Goal: Information Seeking & Learning: Learn about a topic

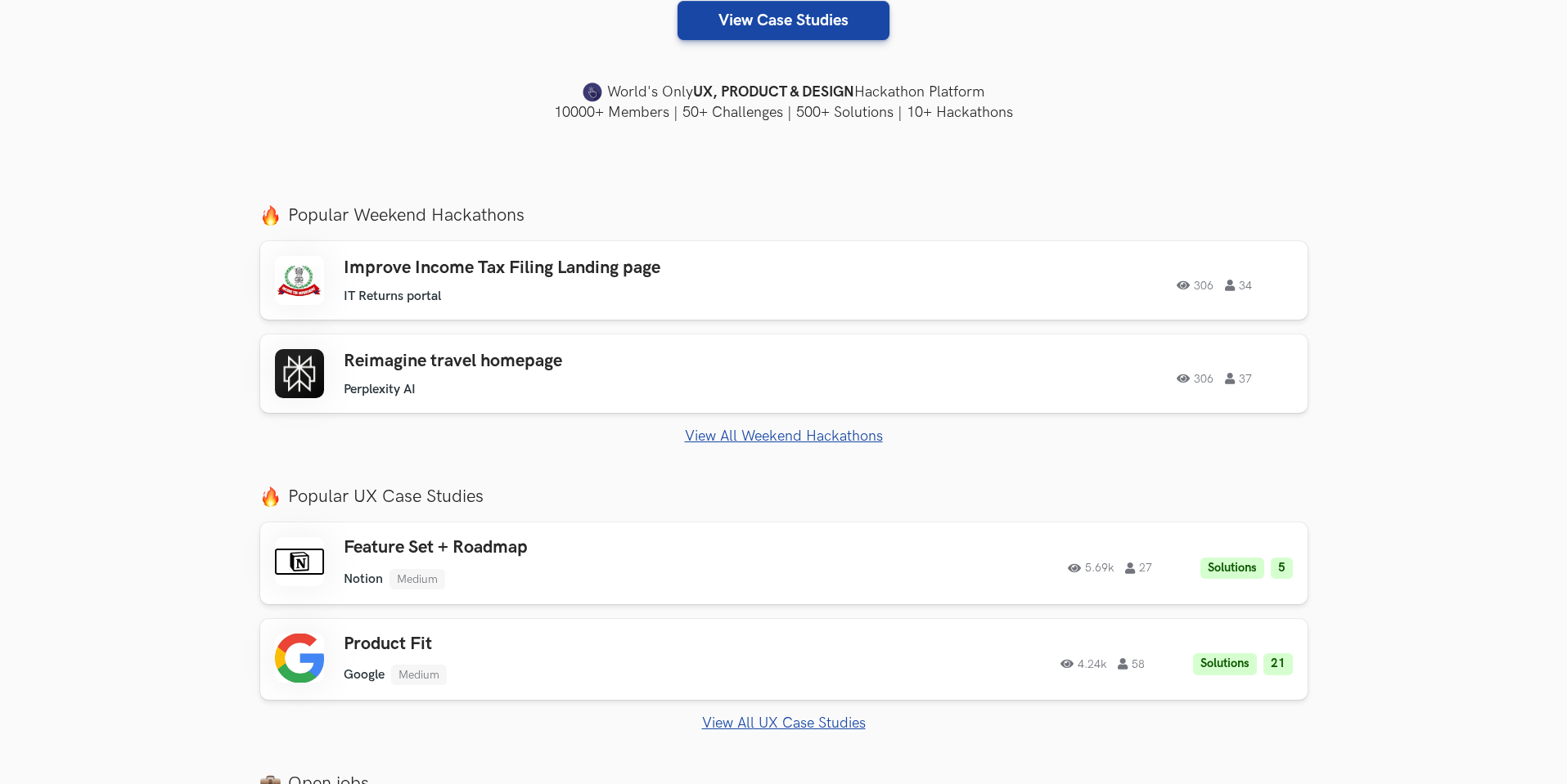
scroll to position [441, 0]
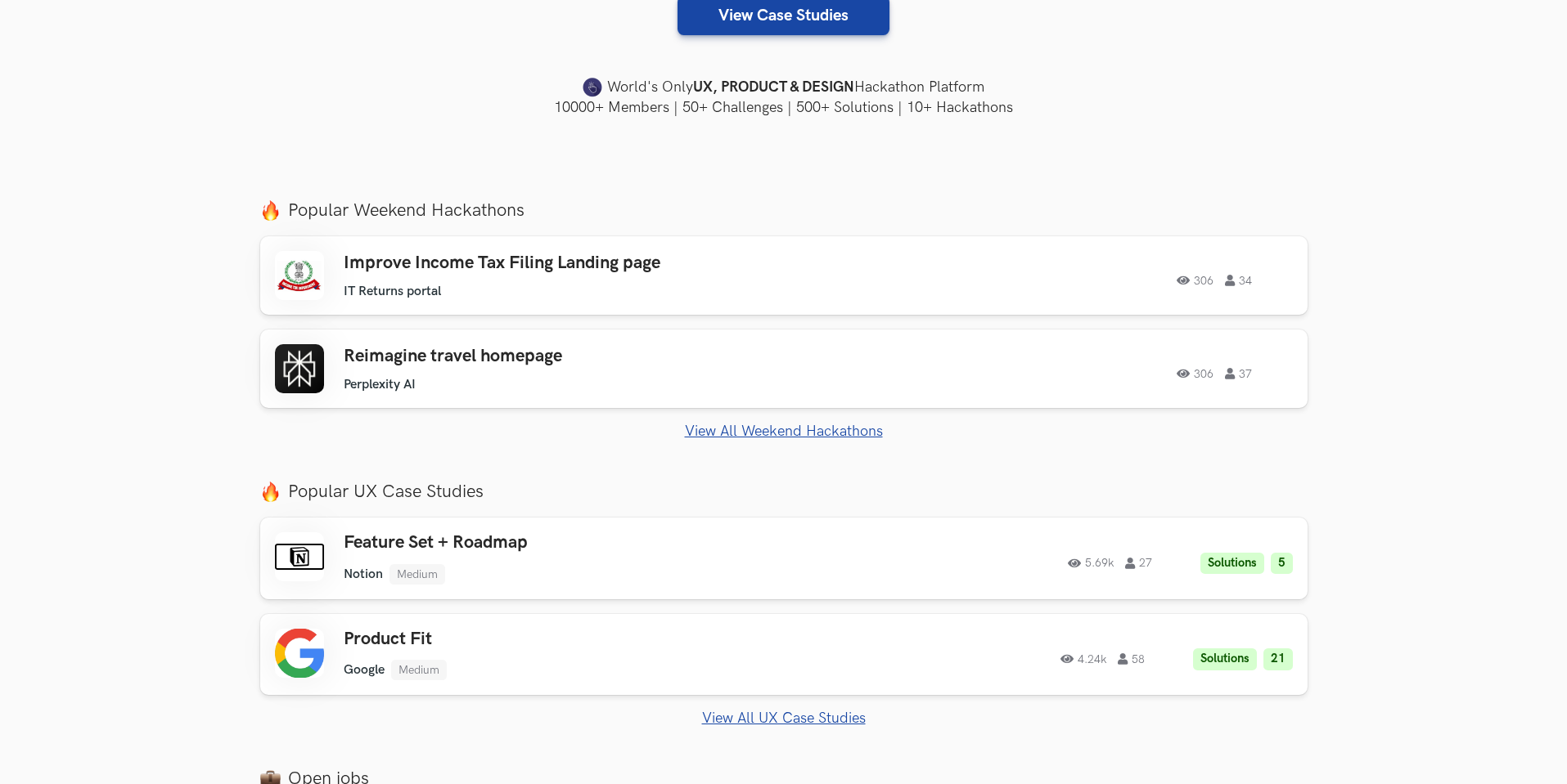
click at [738, 429] on link "View All Weekend Hackathons" at bounding box center [784, 431] width 1047 height 17
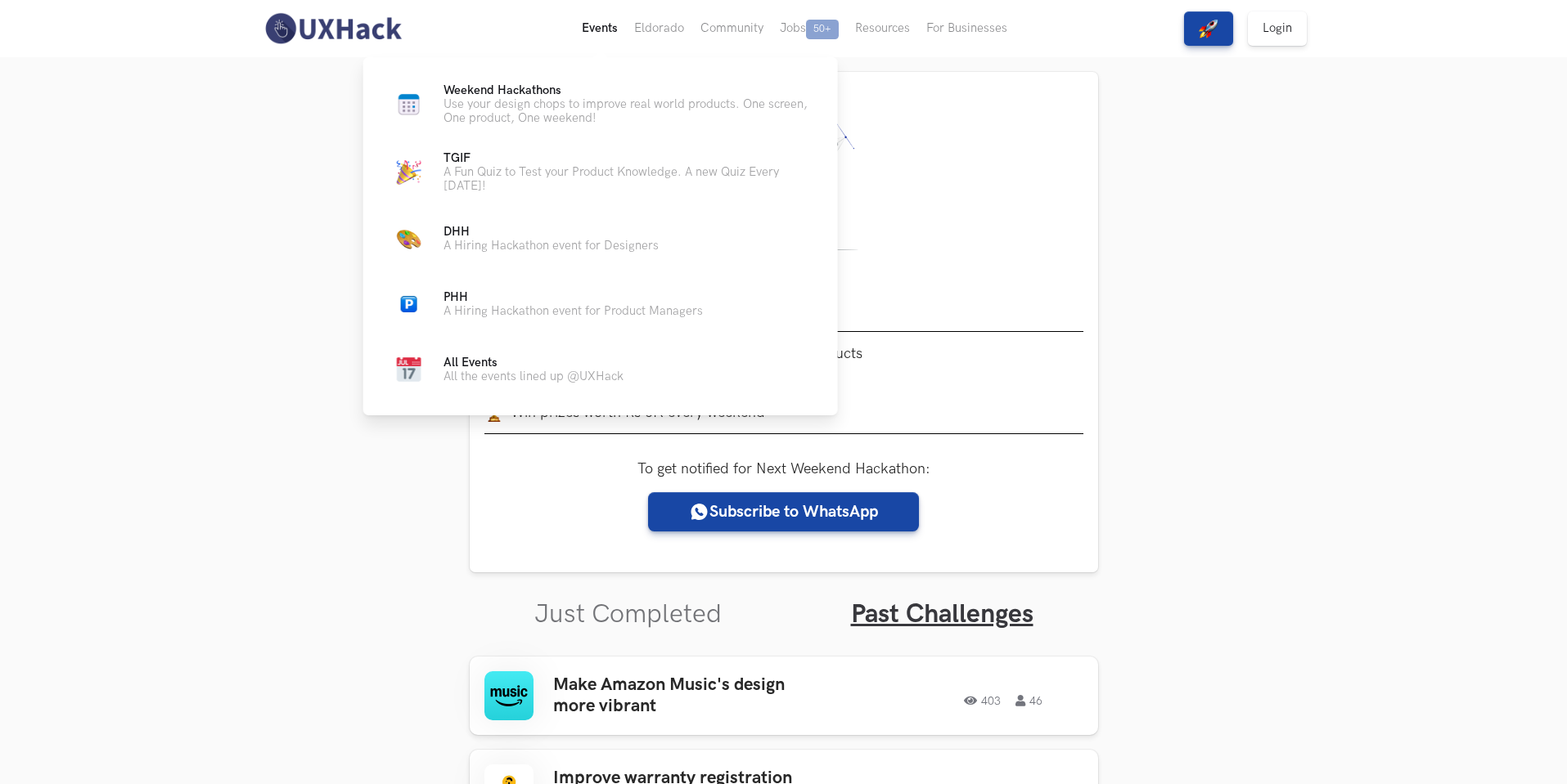
click at [592, 35] on button "Events Live" at bounding box center [600, 29] width 53 height 57
click at [598, 25] on button "Events Live" at bounding box center [600, 29] width 53 height 57
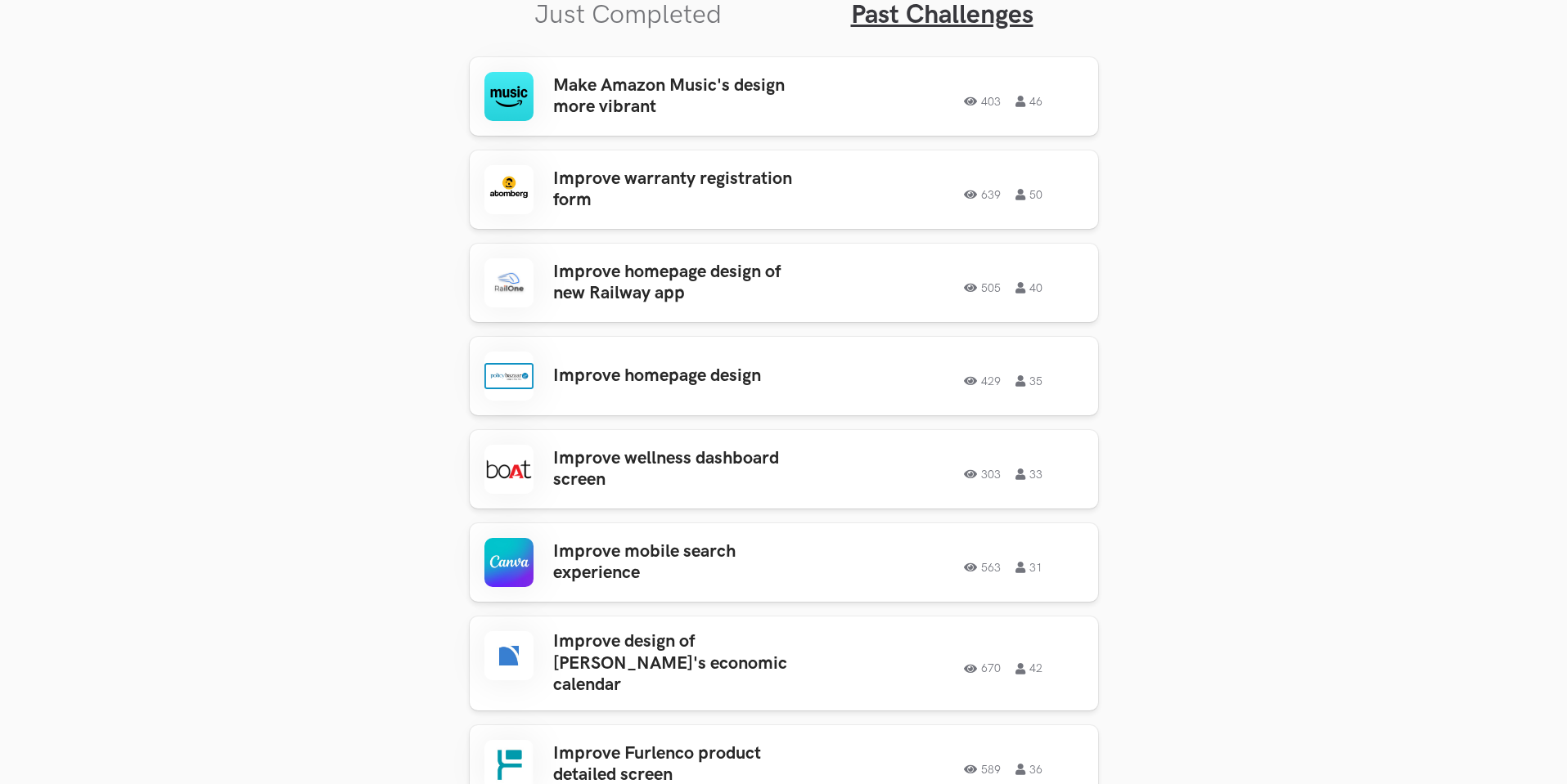
scroll to position [601, 0]
click at [595, 100] on h3 "Make Amazon Music's design more vibrant" at bounding box center [680, 95] width 255 height 44
